Goal: Transaction & Acquisition: Purchase product/service

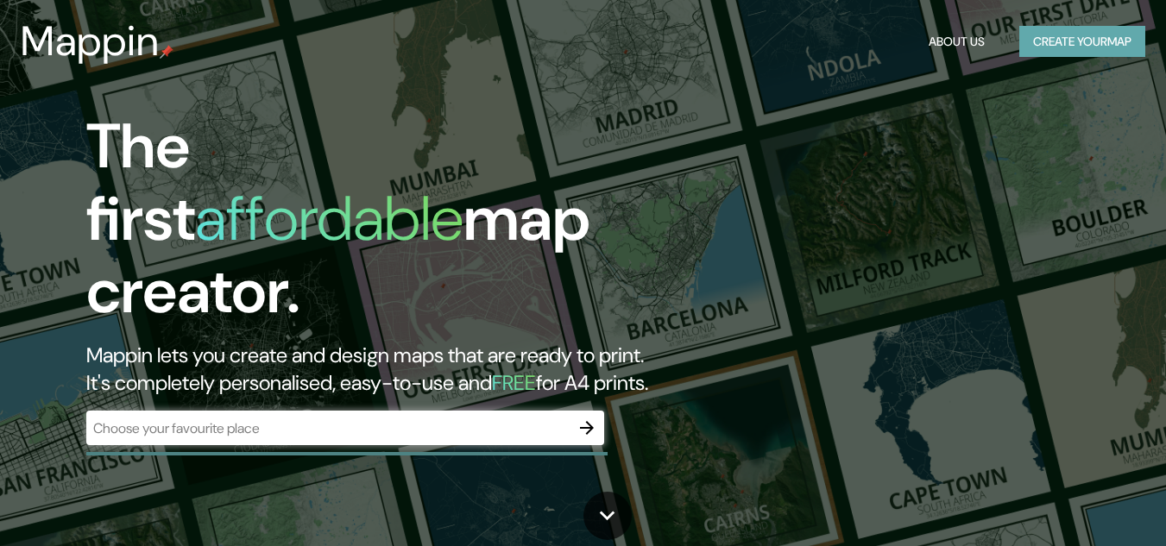
click at [1093, 35] on button "Create your map" at bounding box center [1082, 42] width 126 height 32
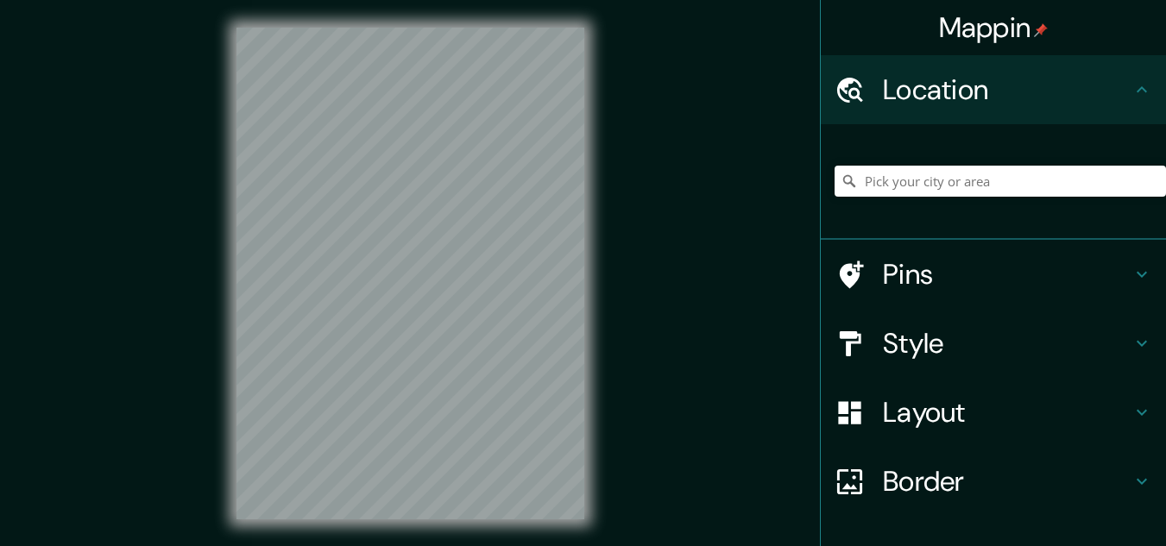
click at [651, 83] on div "Mappin Location Pins Style Layout Border Choose a border. Hint : you can make l…" at bounding box center [583, 287] width 1166 height 575
click at [959, 174] on input "Pick your city or area" at bounding box center [1000, 181] width 331 height 31
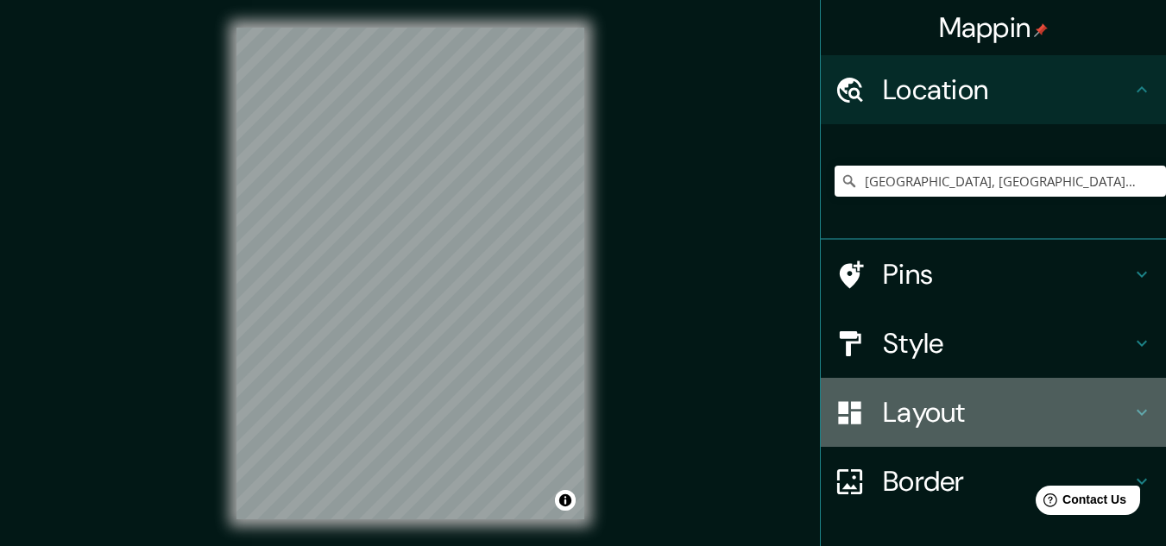
click at [967, 410] on h4 "Layout" at bounding box center [1007, 412] width 249 height 35
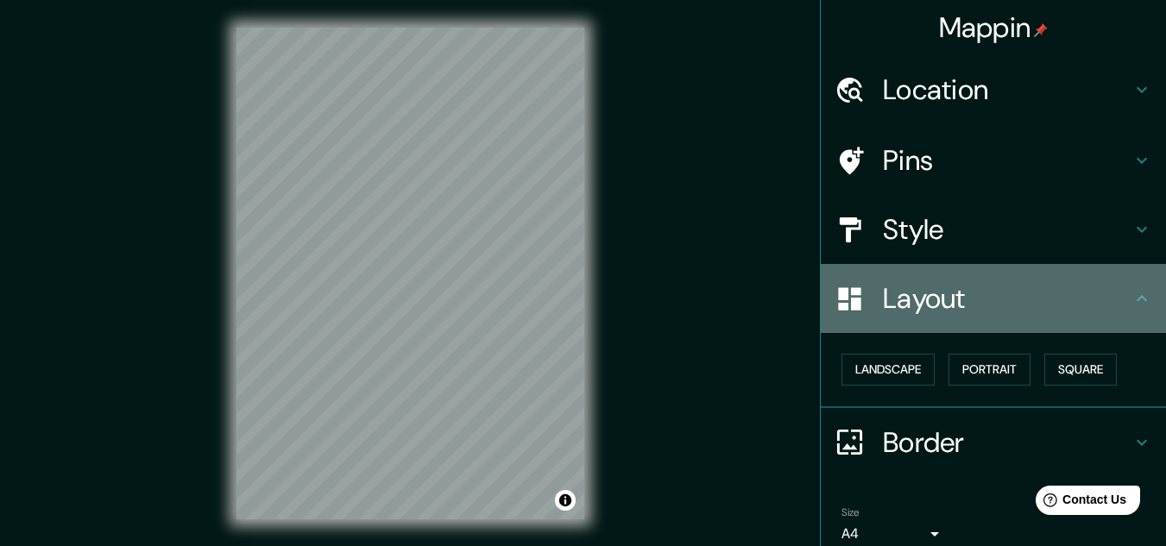
click at [1000, 306] on h4 "Layout" at bounding box center [1007, 298] width 249 height 35
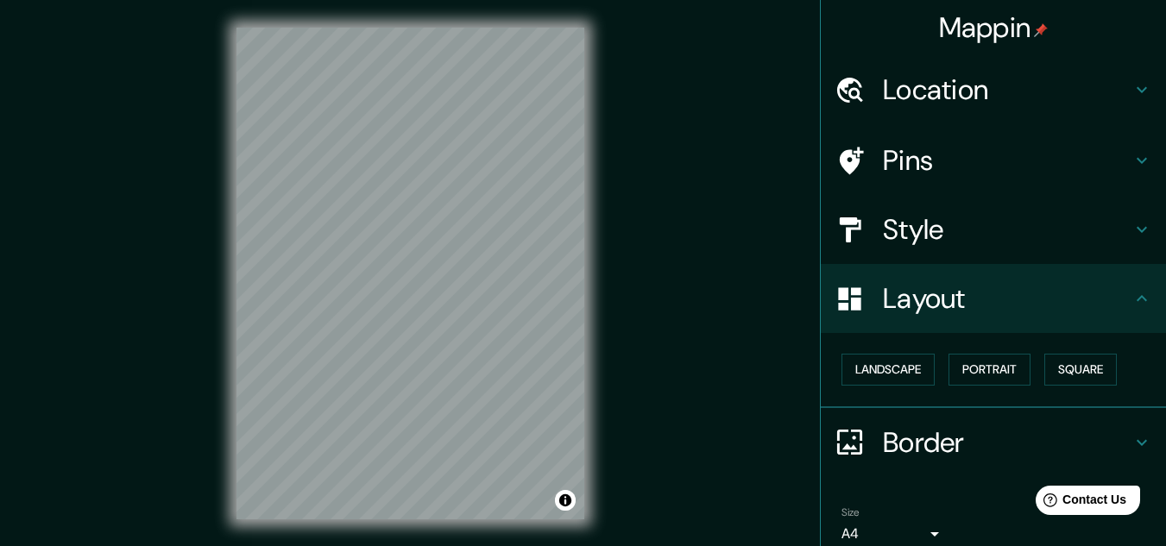
click at [1012, 233] on h4 "Style" at bounding box center [1007, 229] width 249 height 35
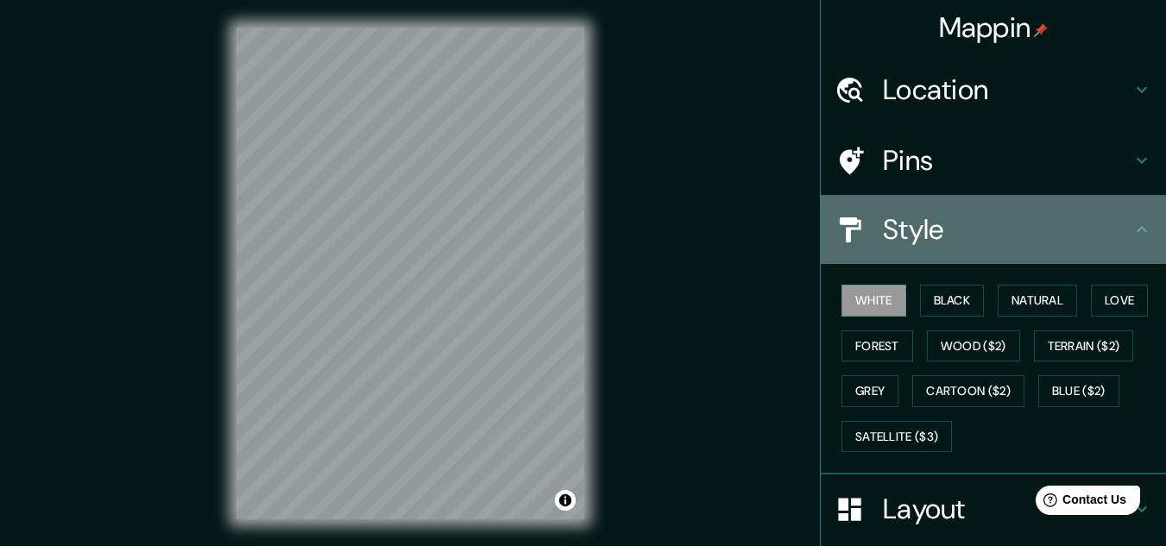
click at [1019, 226] on h4 "Style" at bounding box center [1007, 229] width 249 height 35
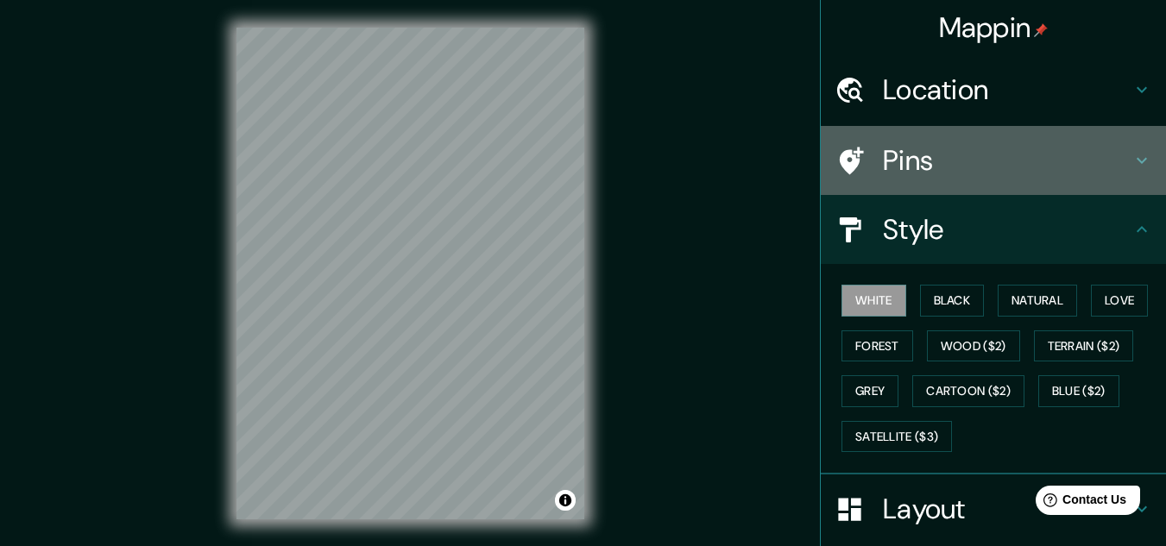
click at [988, 162] on h4 "Pins" at bounding box center [1007, 160] width 249 height 35
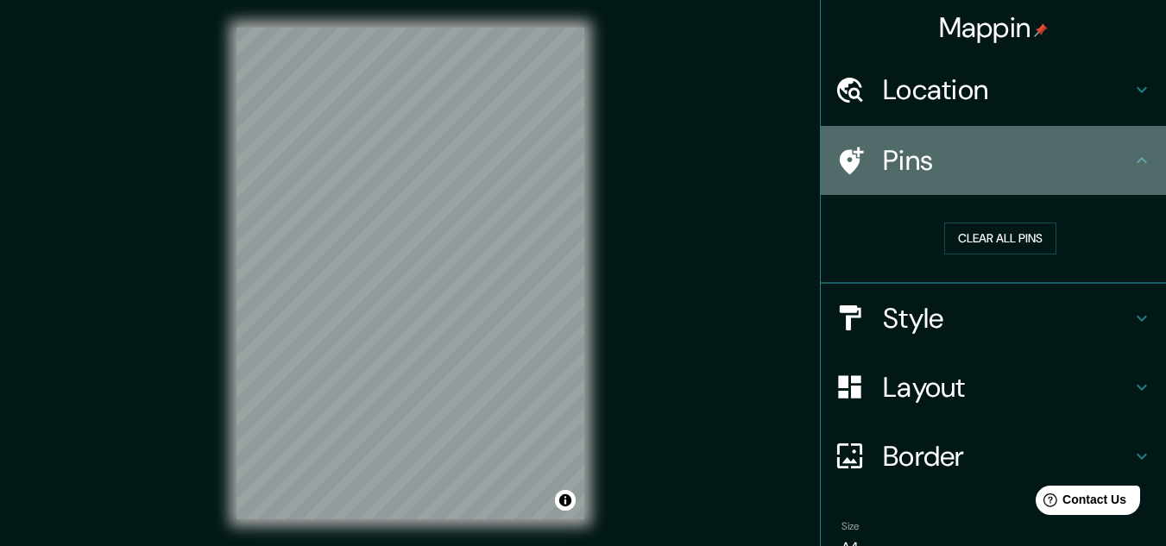
click at [996, 167] on h4 "Pins" at bounding box center [1007, 160] width 249 height 35
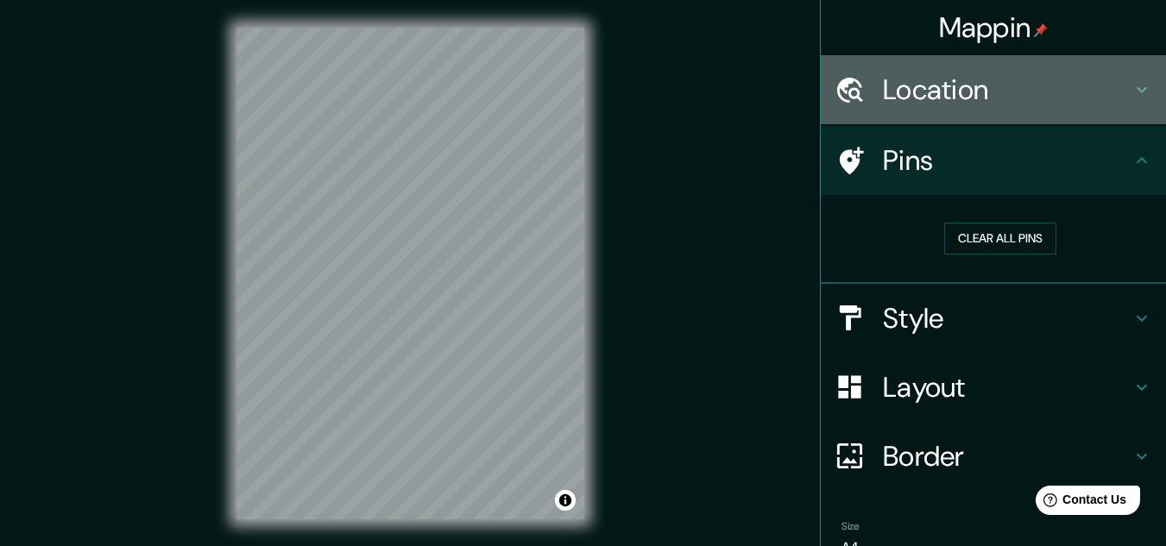
click at [991, 74] on h4 "Location" at bounding box center [1007, 90] width 249 height 35
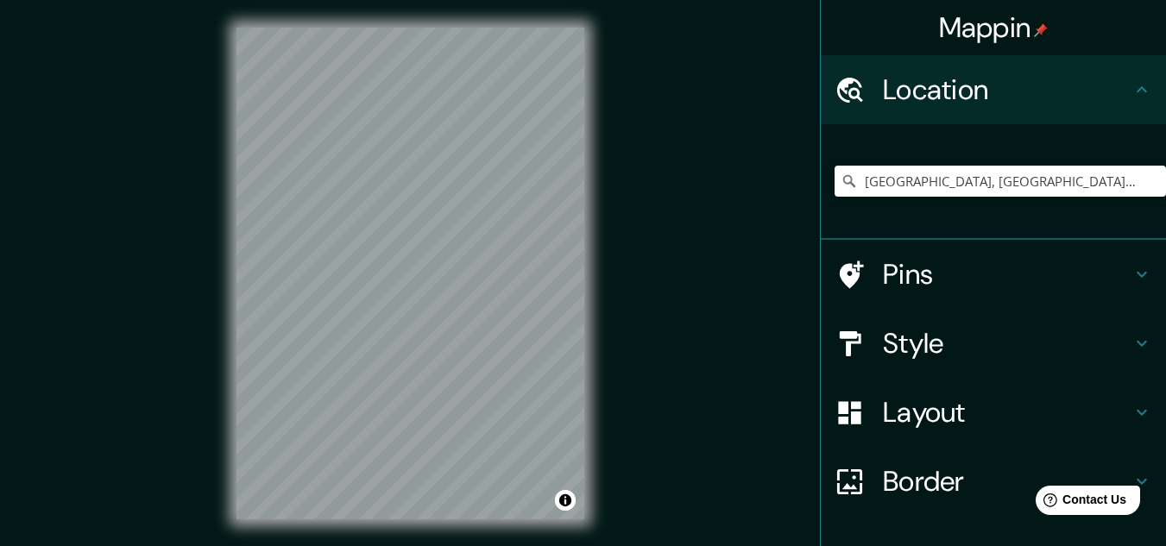
click at [999, 100] on h4 "Location" at bounding box center [1007, 90] width 249 height 35
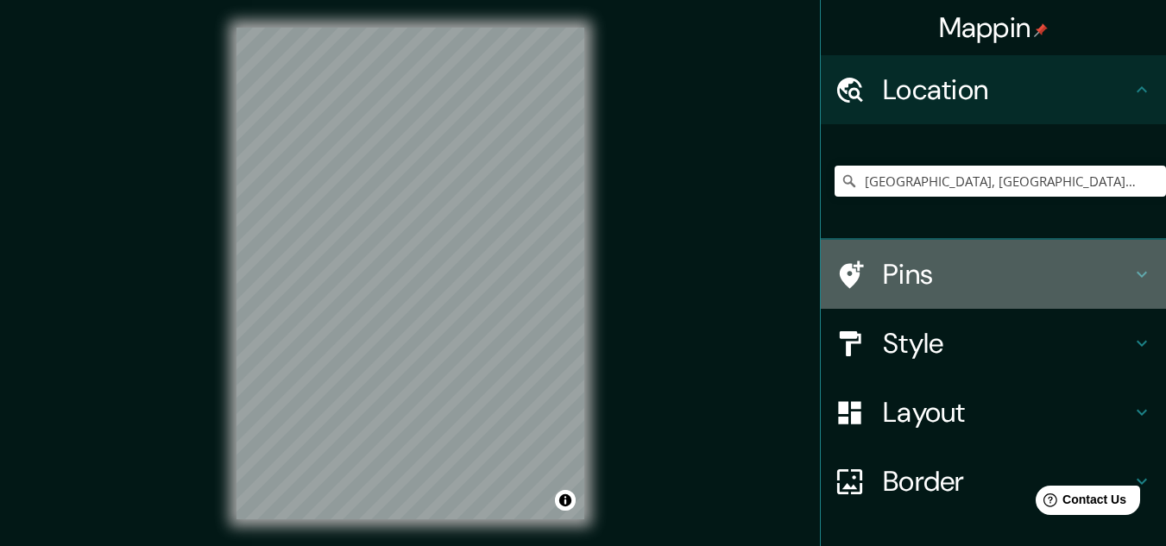
click at [981, 293] on div "Pins" at bounding box center [993, 274] width 345 height 69
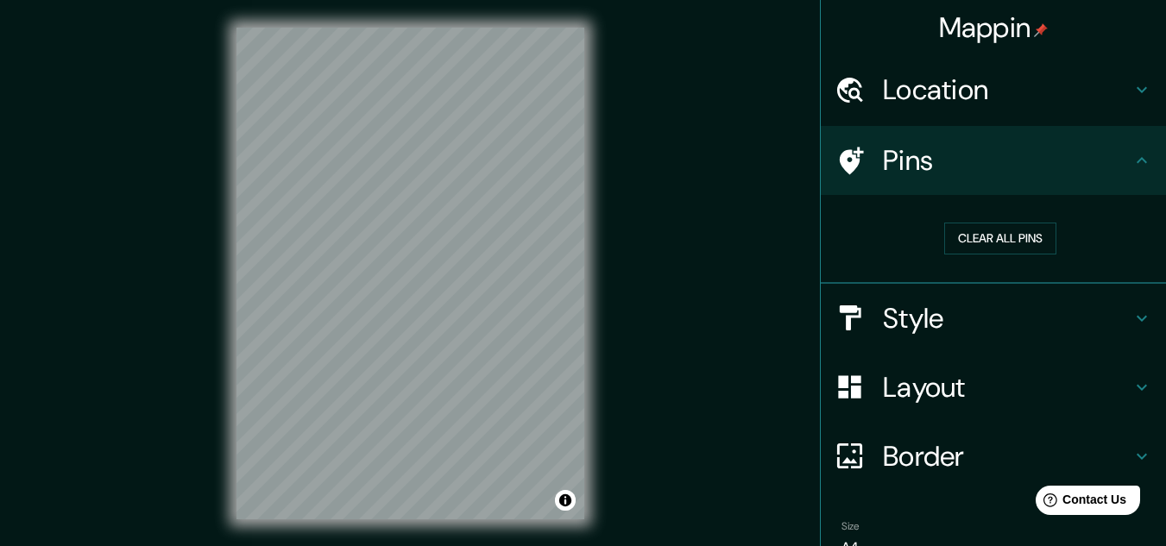
click at [994, 311] on h4 "Style" at bounding box center [1007, 318] width 249 height 35
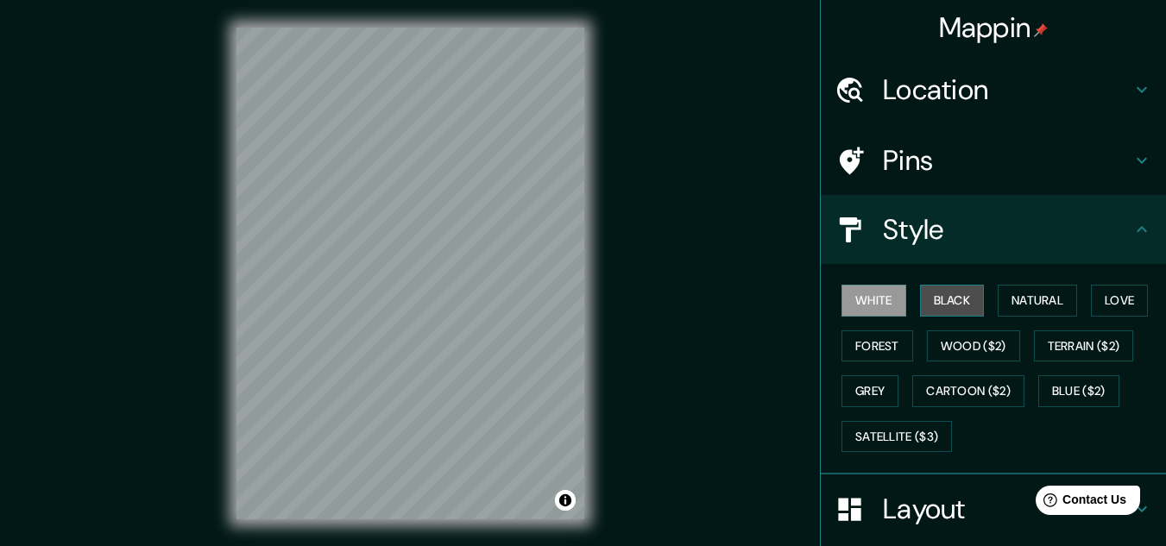
click at [962, 310] on button "Black" at bounding box center [952, 301] width 65 height 32
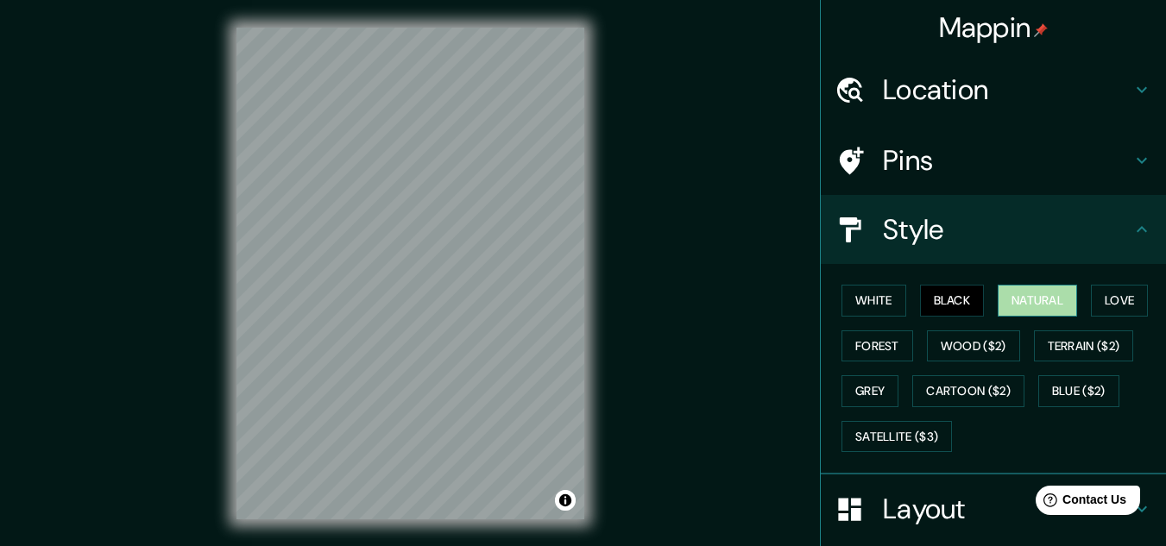
click at [1043, 307] on button "Natural" at bounding box center [1037, 301] width 79 height 32
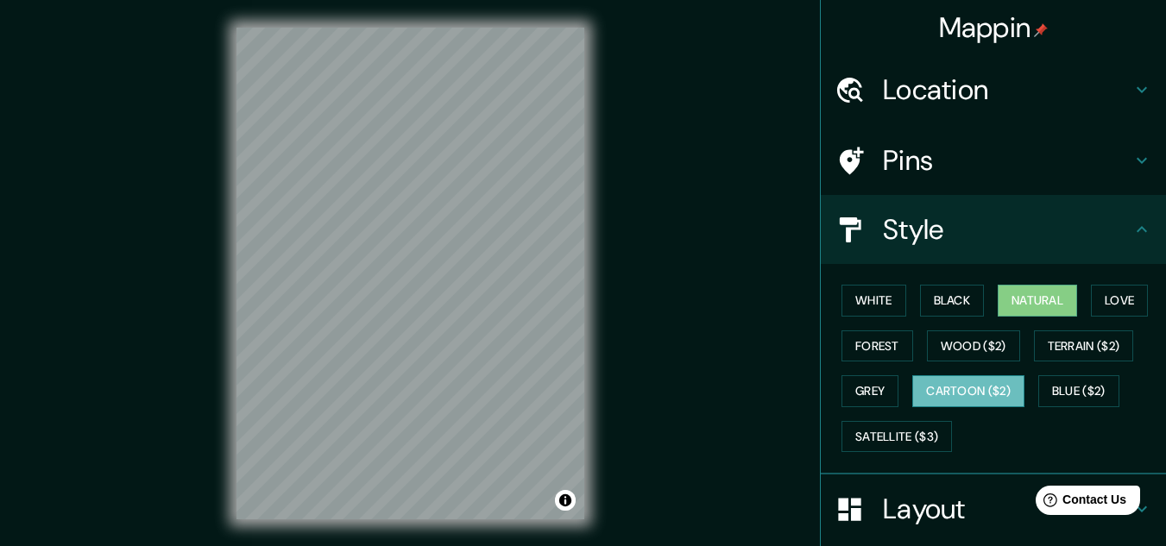
click at [956, 387] on button "Cartoon ($2)" at bounding box center [968, 392] width 112 height 32
click at [862, 383] on button "Grey" at bounding box center [870, 392] width 57 height 32
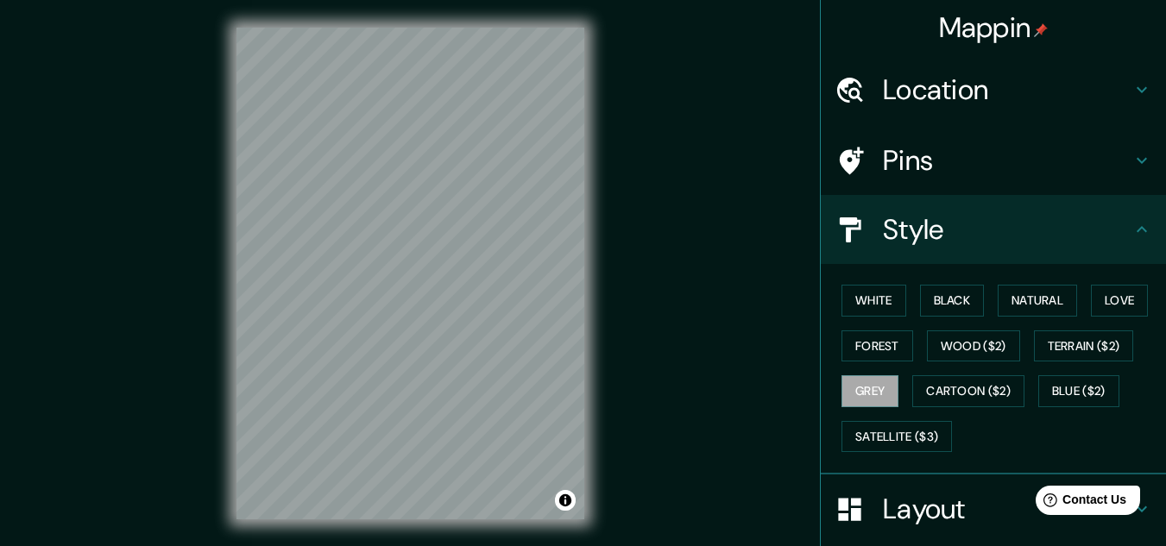
click at [952, 80] on h4 "Location" at bounding box center [1007, 90] width 249 height 35
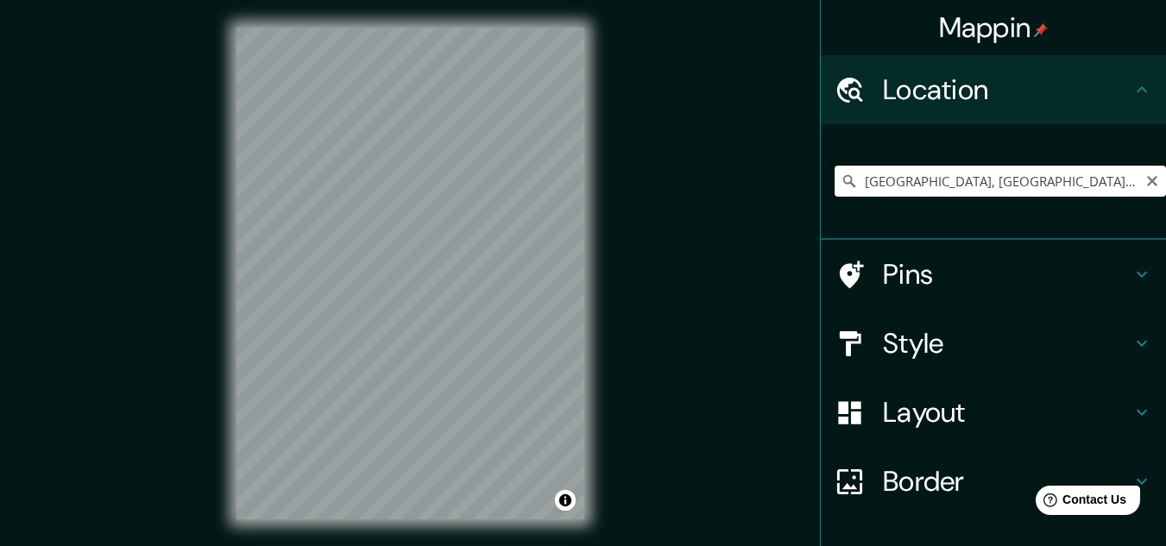
click at [1036, 171] on input "[GEOGRAPHIC_DATA], [GEOGRAPHIC_DATA], [GEOGRAPHIC_DATA]" at bounding box center [1000, 181] width 331 height 31
click at [1051, 181] on input "[GEOGRAPHIC_DATA], [GEOGRAPHIC_DATA], [GEOGRAPHIC_DATA]" at bounding box center [1000, 181] width 331 height 31
click at [1075, 183] on input "[GEOGRAPHIC_DATA], [GEOGRAPHIC_DATA], [GEOGRAPHIC_DATA]" at bounding box center [1000, 181] width 331 height 31
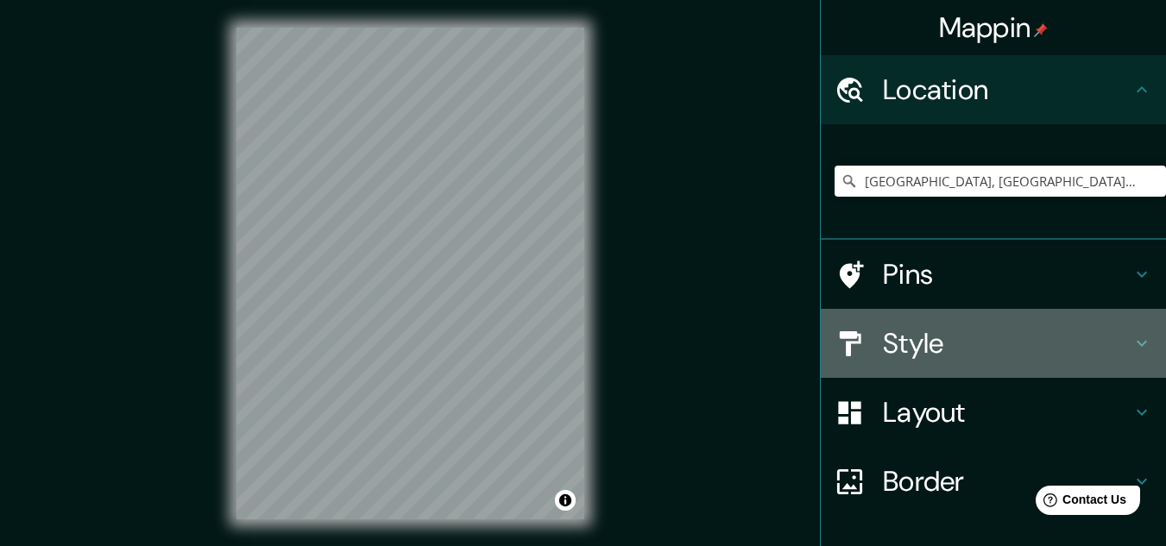
click at [929, 349] on h4 "Style" at bounding box center [1007, 343] width 249 height 35
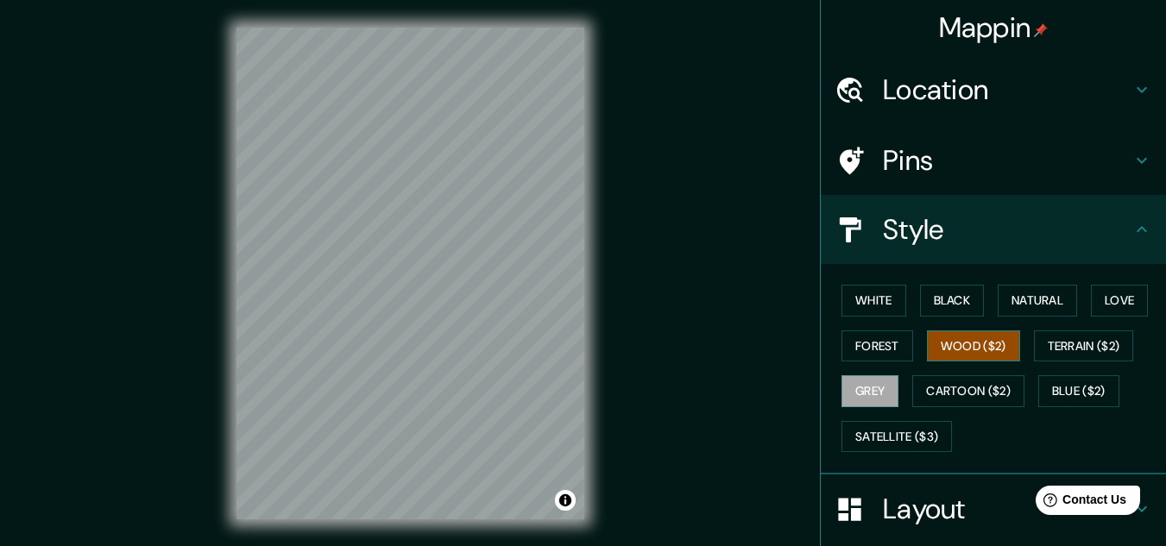
click at [964, 348] on button "Wood ($2)" at bounding box center [973, 347] width 93 height 32
click at [879, 344] on button "Forest" at bounding box center [878, 347] width 72 height 32
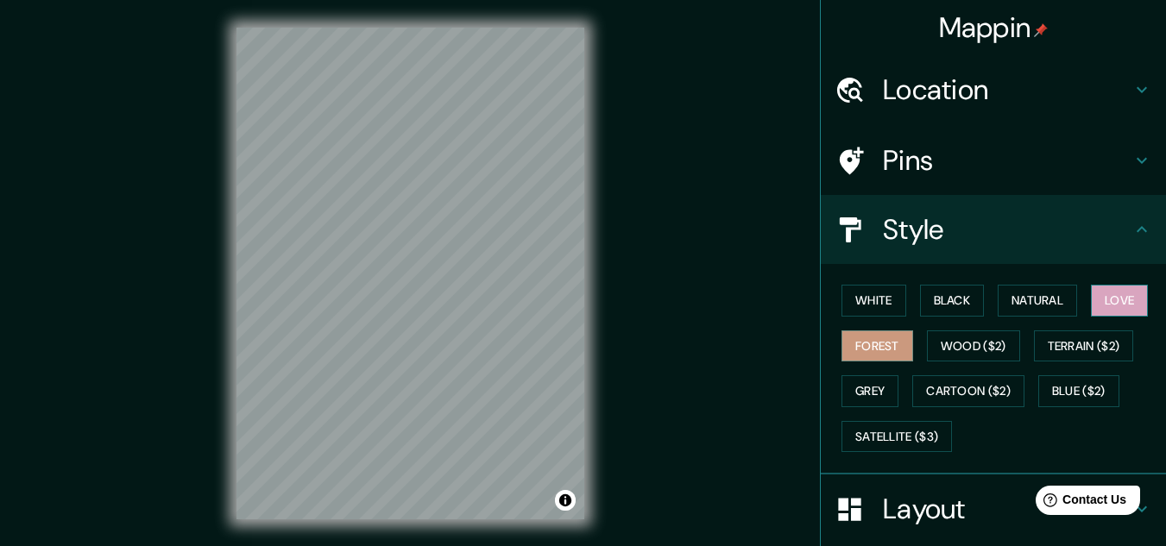
click at [1108, 295] on button "Love" at bounding box center [1119, 301] width 57 height 32
click at [878, 301] on button "White" at bounding box center [874, 301] width 65 height 32
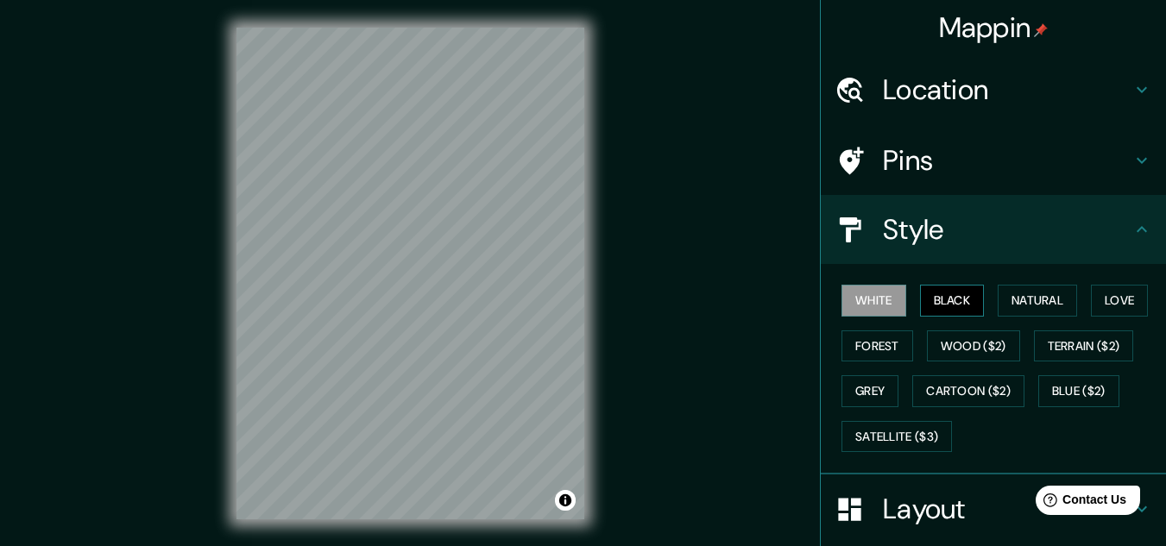
click at [928, 300] on button "Black" at bounding box center [952, 301] width 65 height 32
click at [923, 443] on button "Satellite ($3)" at bounding box center [897, 437] width 110 height 32
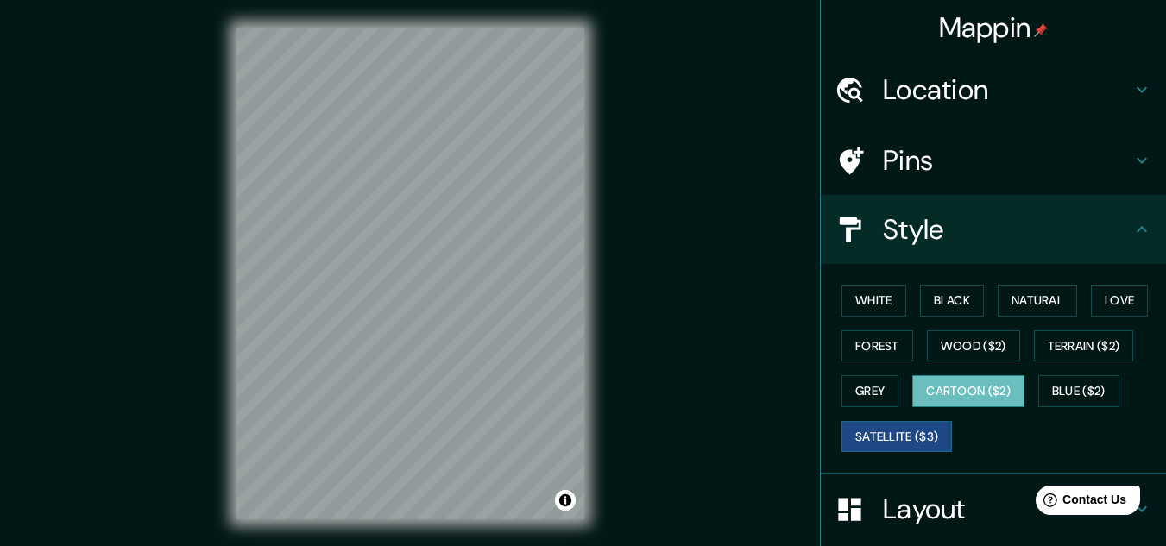
click at [988, 397] on button "Cartoon ($2)" at bounding box center [968, 392] width 112 height 32
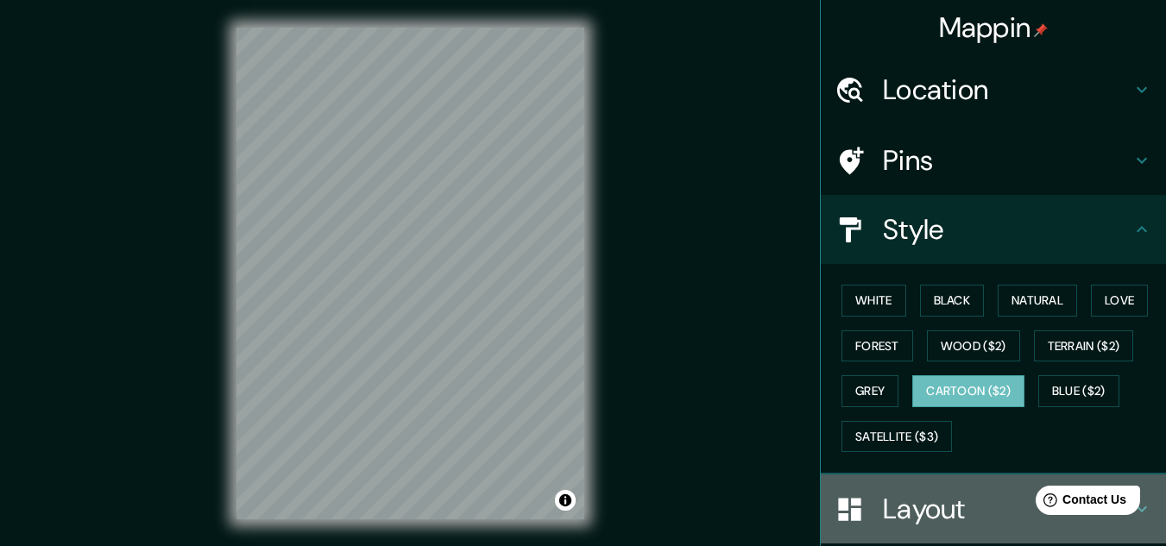
click at [950, 515] on h4 "Layout" at bounding box center [1007, 509] width 249 height 35
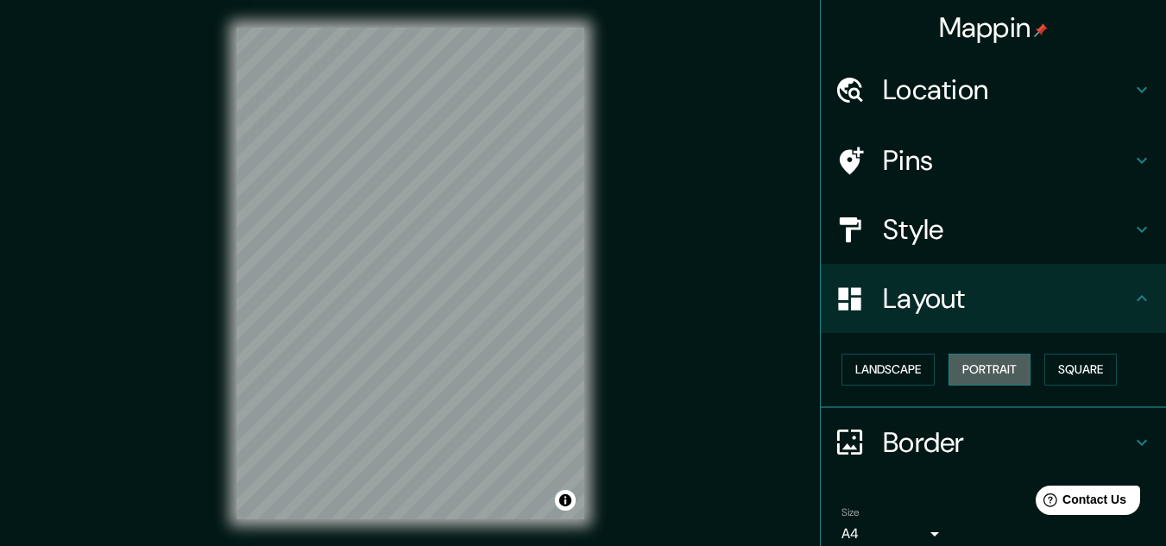
click at [956, 372] on button "Portrait" at bounding box center [990, 370] width 82 height 32
click at [910, 371] on button "Landscape" at bounding box center [888, 370] width 93 height 32
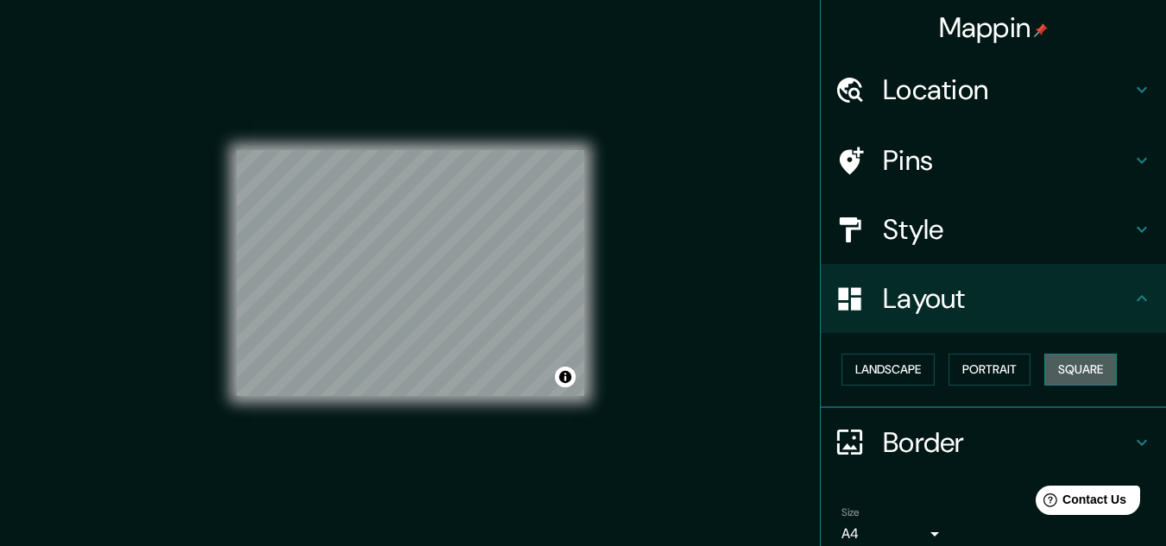
click at [1053, 372] on button "Square" at bounding box center [1081, 370] width 73 height 32
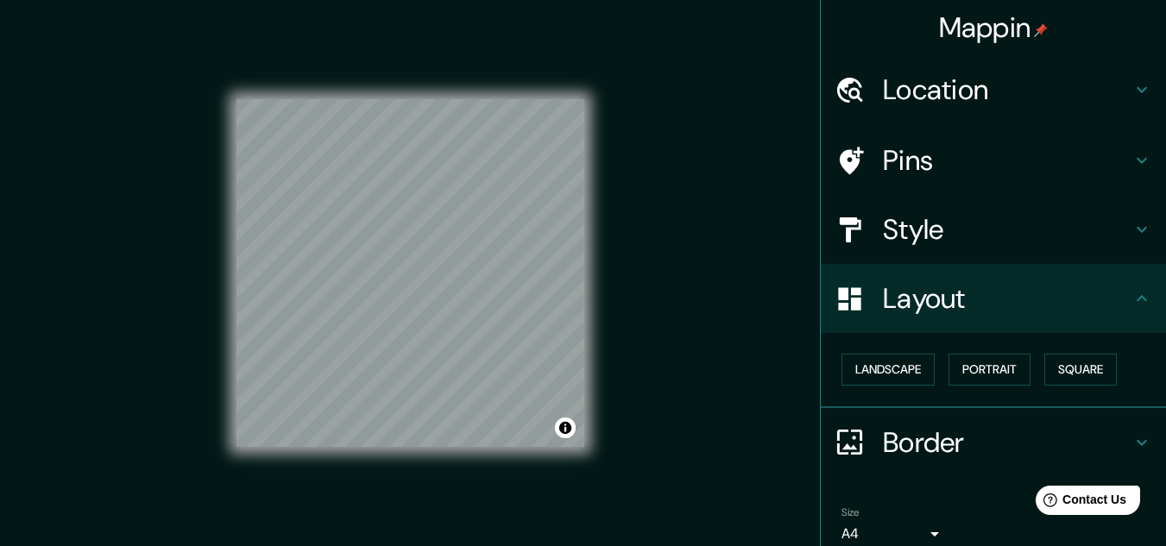
scroll to position [74, 0]
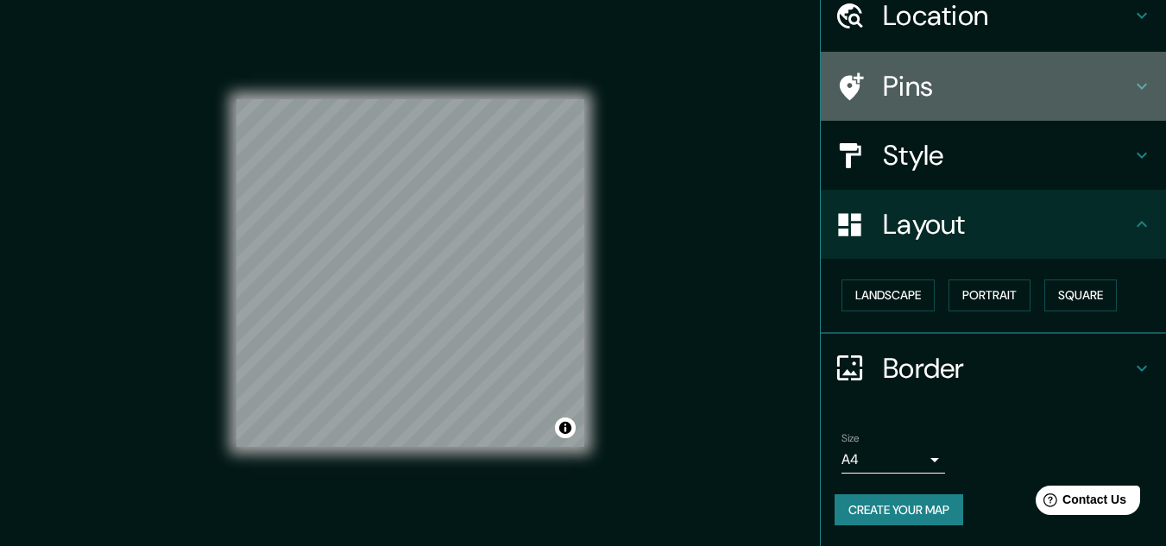
click at [945, 91] on h4 "Pins" at bounding box center [1007, 86] width 249 height 35
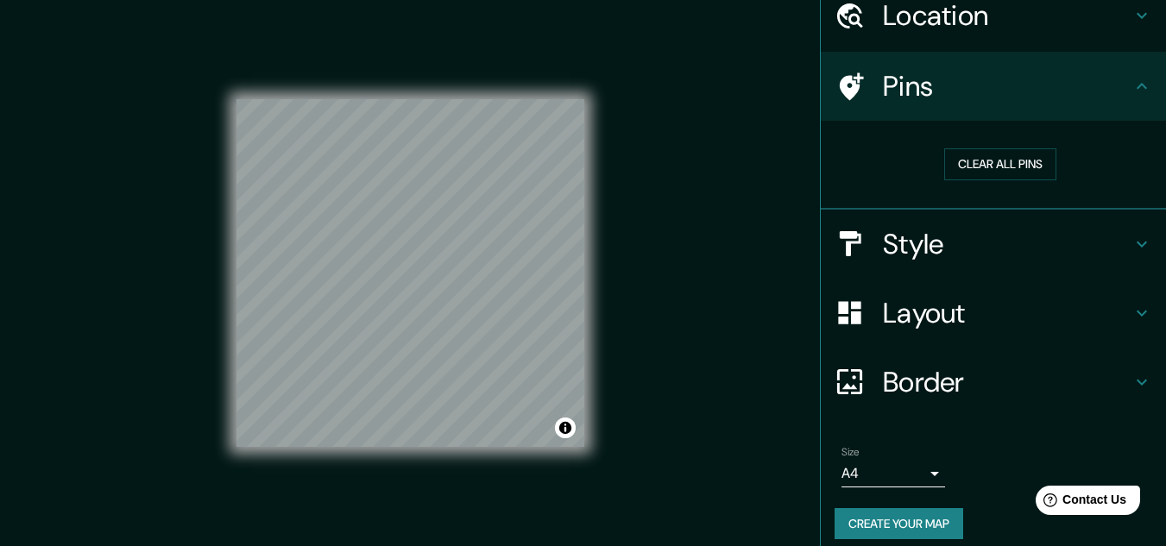
click at [989, 247] on h4 "Style" at bounding box center [1007, 244] width 249 height 35
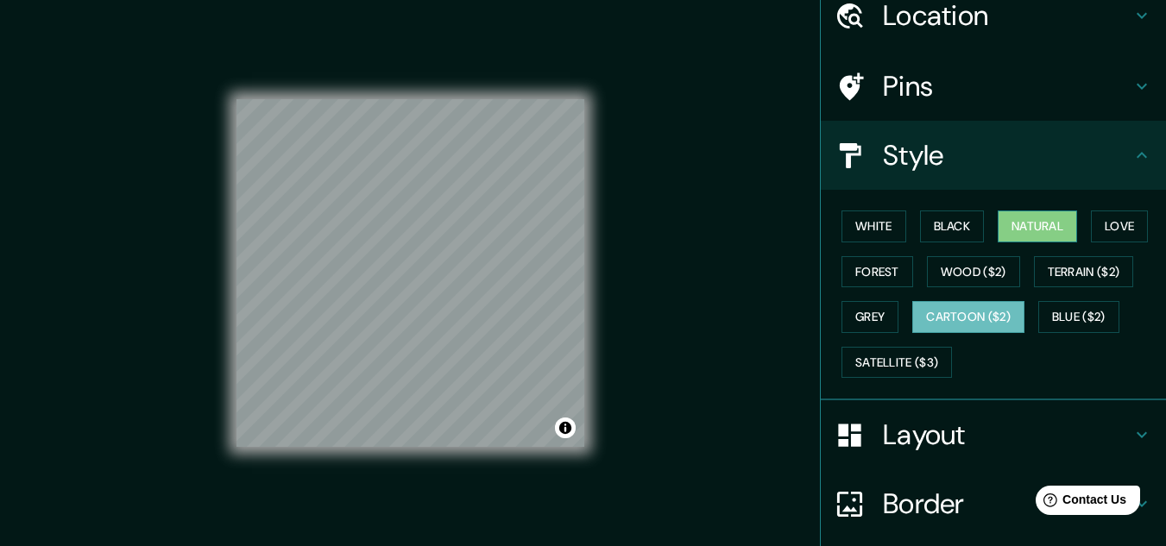
click at [1038, 228] on button "Natural" at bounding box center [1037, 227] width 79 height 32
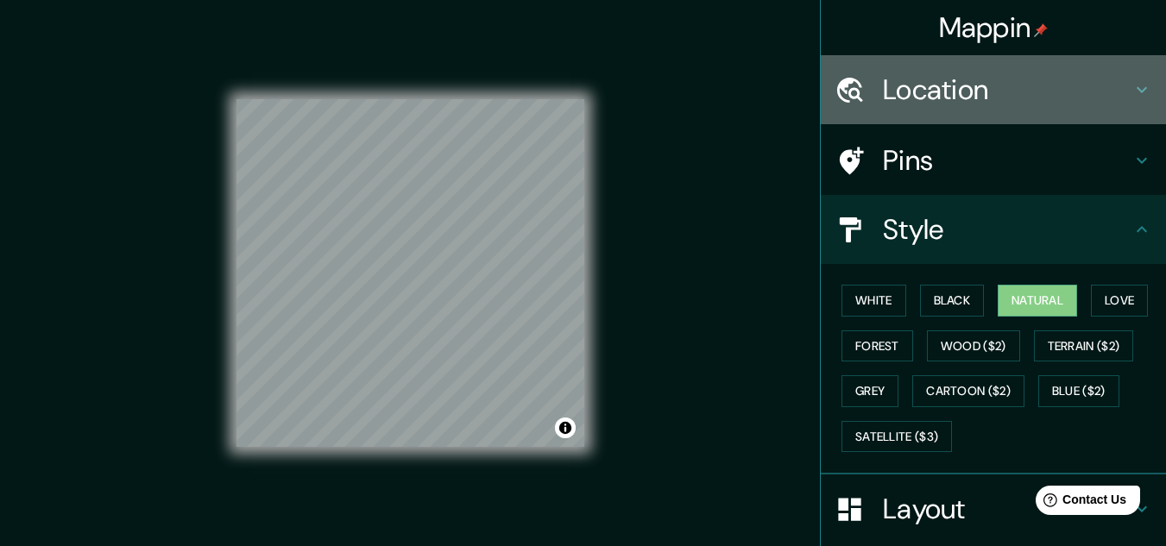
click at [980, 93] on h4 "Location" at bounding box center [1007, 90] width 249 height 35
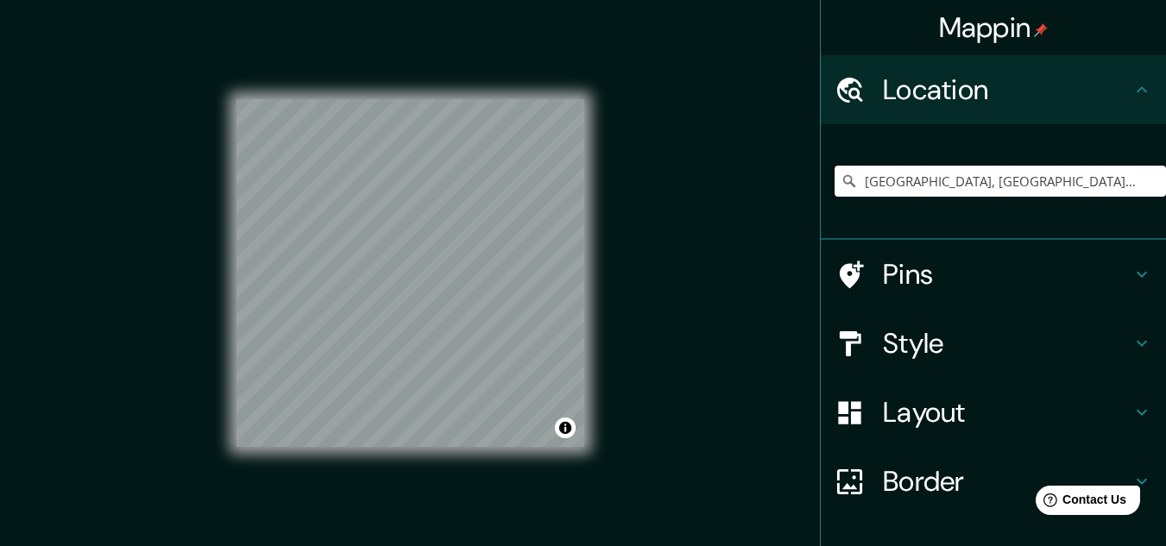
drag, startPoint x: 1083, startPoint y: 182, endPoint x: 1013, endPoint y: 198, distance: 71.6
click at [1013, 198] on div "[GEOGRAPHIC_DATA], [GEOGRAPHIC_DATA], [GEOGRAPHIC_DATA]" at bounding box center [1000, 181] width 331 height 86
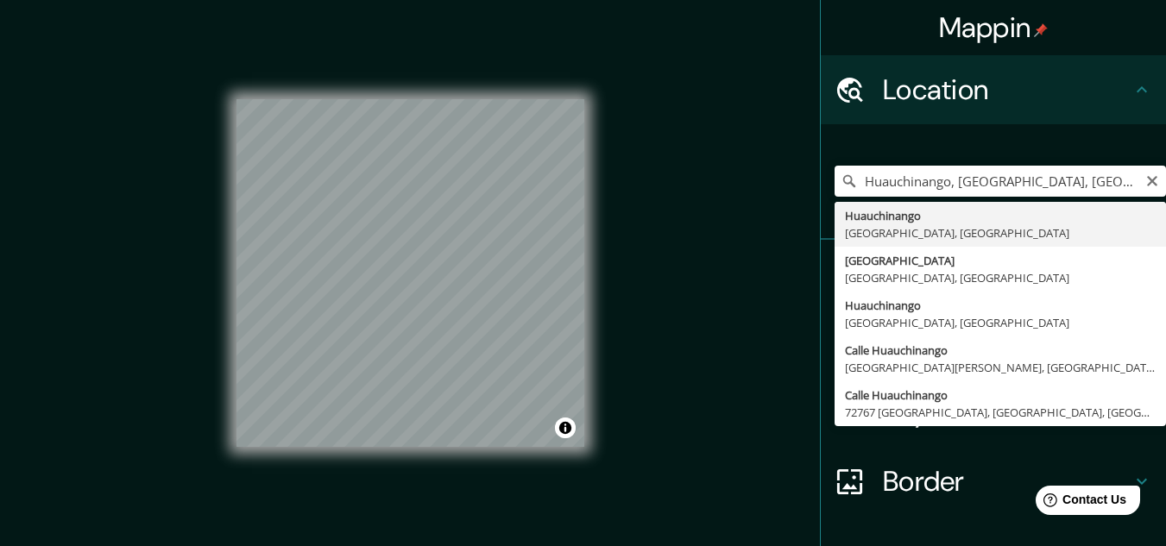
type input "[GEOGRAPHIC_DATA], 72227 [GEOGRAPHIC_DATA], [GEOGRAPHIC_DATA], [GEOGRAPHIC_DATA]"
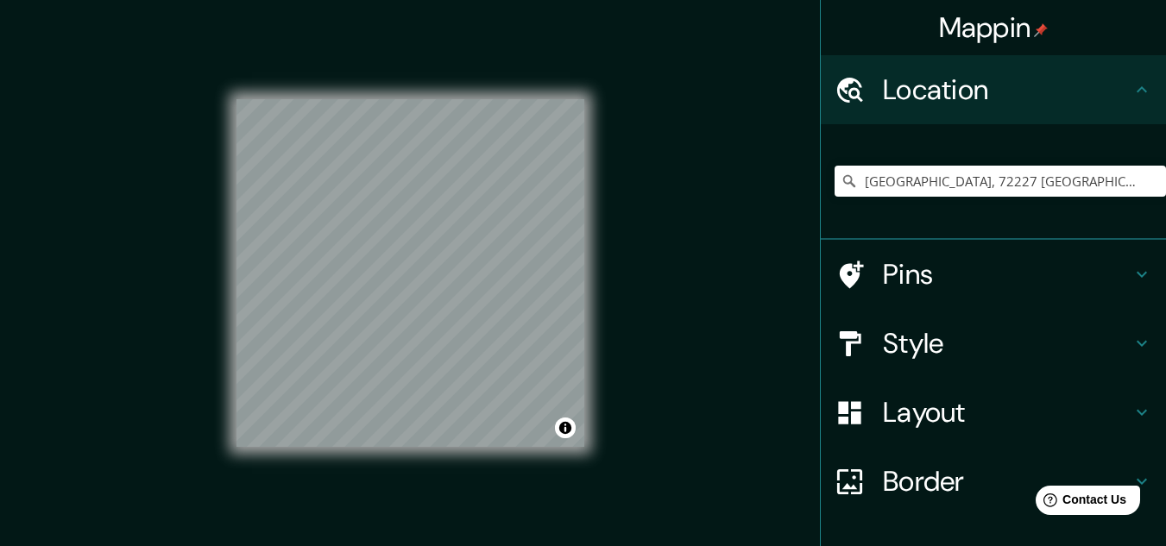
click at [589, 67] on div "© Mapbox © OpenStreetMap Improve this map" at bounding box center [410, 273] width 403 height 547
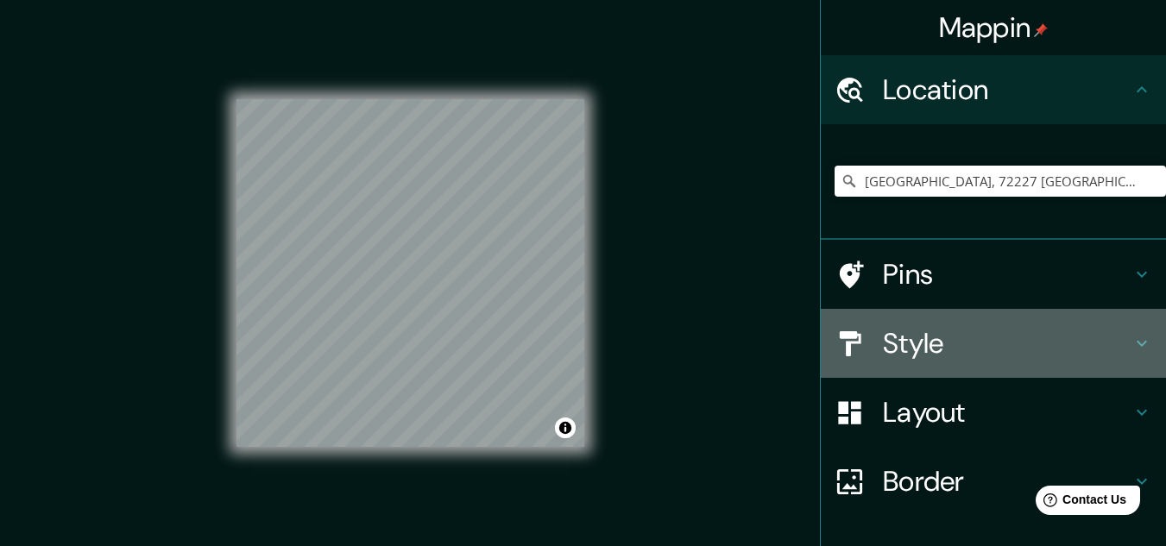
click at [969, 337] on h4 "Style" at bounding box center [1007, 343] width 249 height 35
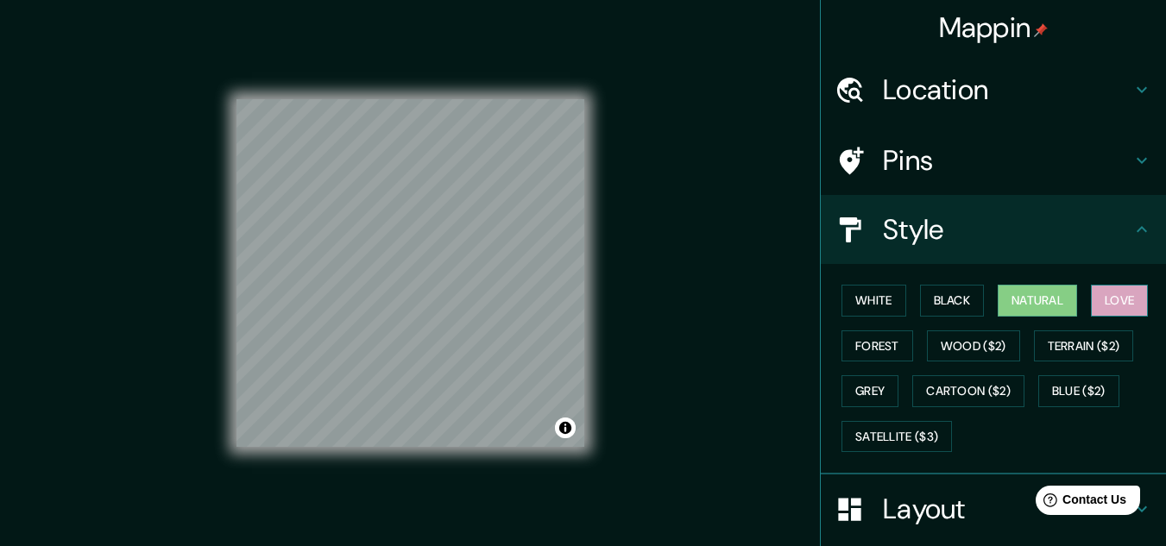
click at [1091, 301] on button "Love" at bounding box center [1119, 301] width 57 height 32
click at [859, 355] on button "Forest" at bounding box center [878, 347] width 72 height 32
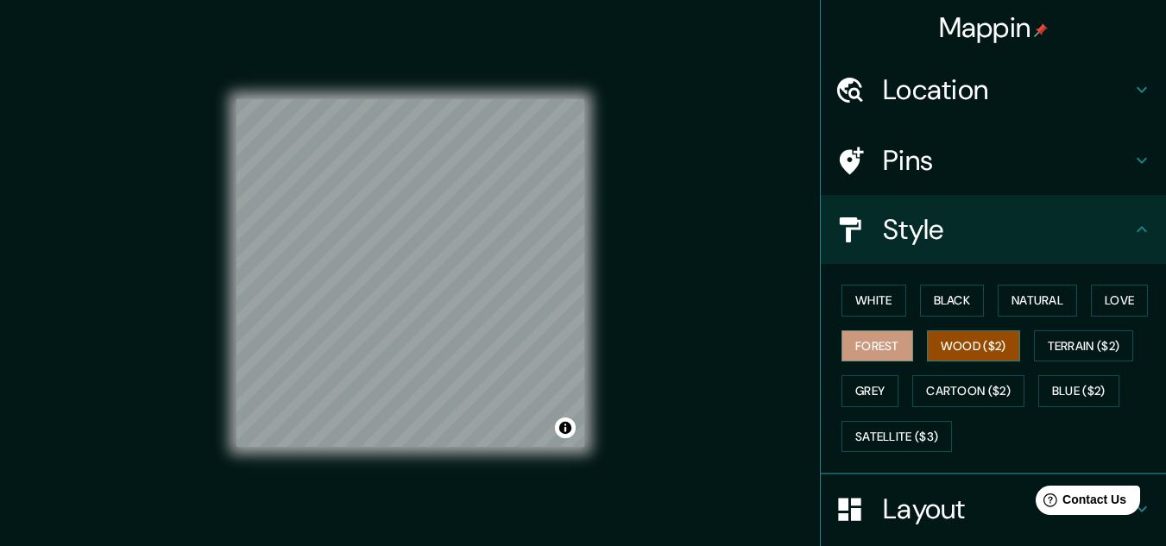
click at [961, 361] on button "Wood ($2)" at bounding box center [973, 347] width 93 height 32
click at [670, 509] on div "Mappin Location [GEOGRAPHIC_DATA], [GEOGRAPHIC_DATA], [GEOGRAPHIC_DATA], [GEOGR…" at bounding box center [583, 287] width 1166 height 575
click at [457, 458] on div "© Mapbox © OpenStreetMap Improve this map" at bounding box center [411, 274] width 348 height 492
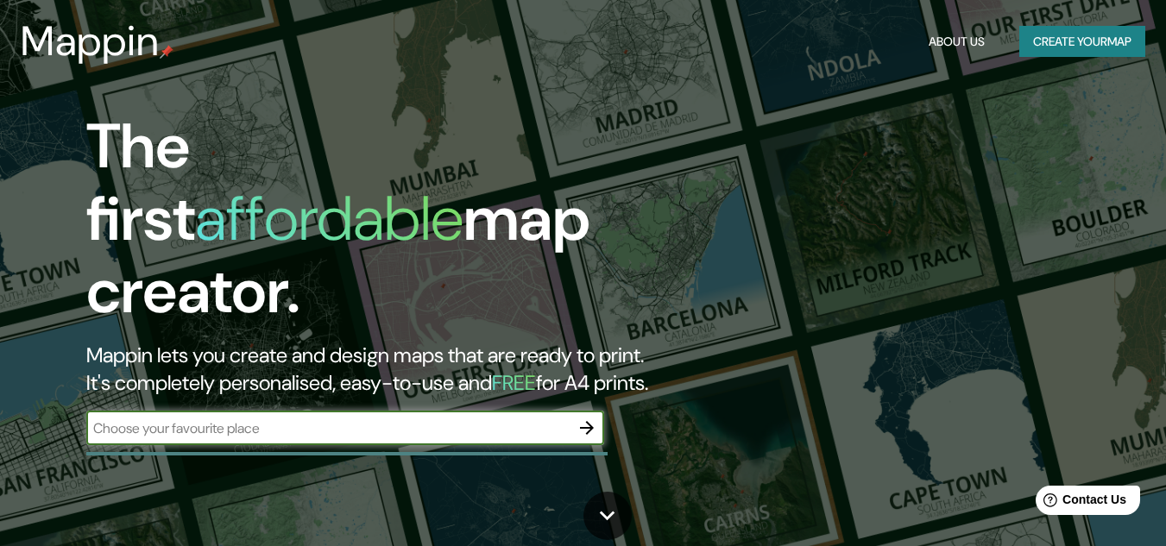
click at [373, 419] on input "text" at bounding box center [327, 429] width 483 height 20
type input "huauchinango"
click at [592, 418] on icon "button" at bounding box center [587, 428] width 21 height 21
